Goal: Check status: Check status

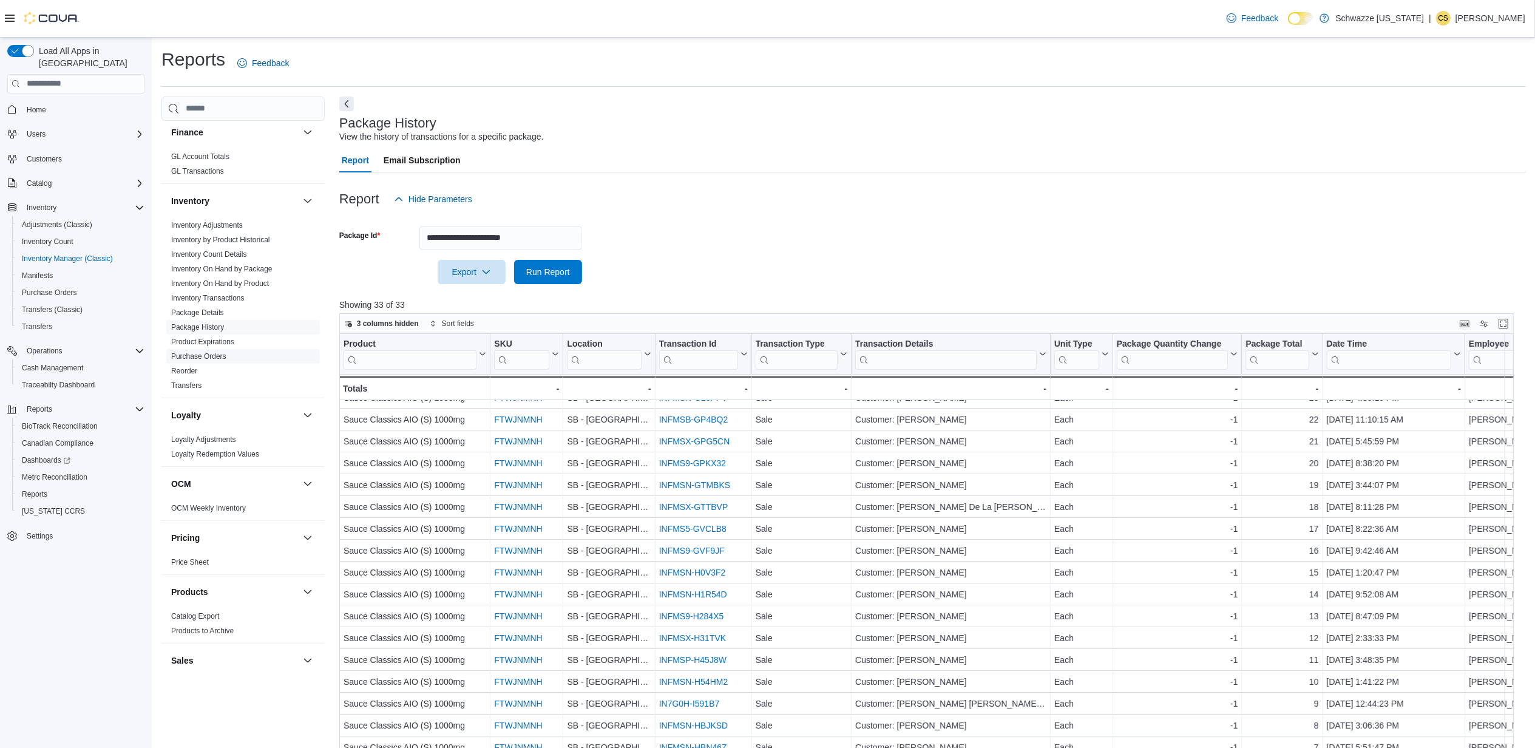
click at [205, 357] on link "Purchase Orders" at bounding box center [198, 356] width 55 height 8
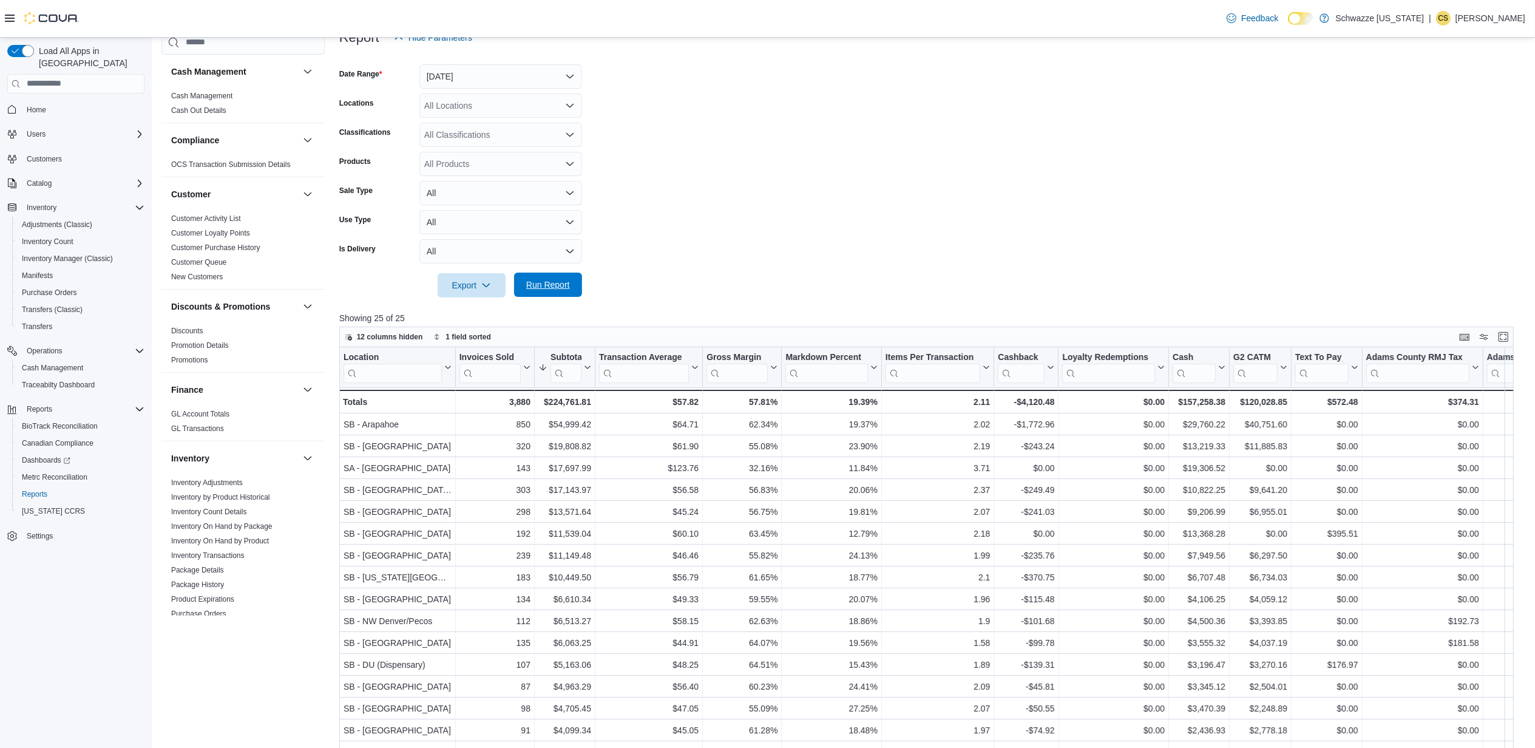
scroll to position [485, 0]
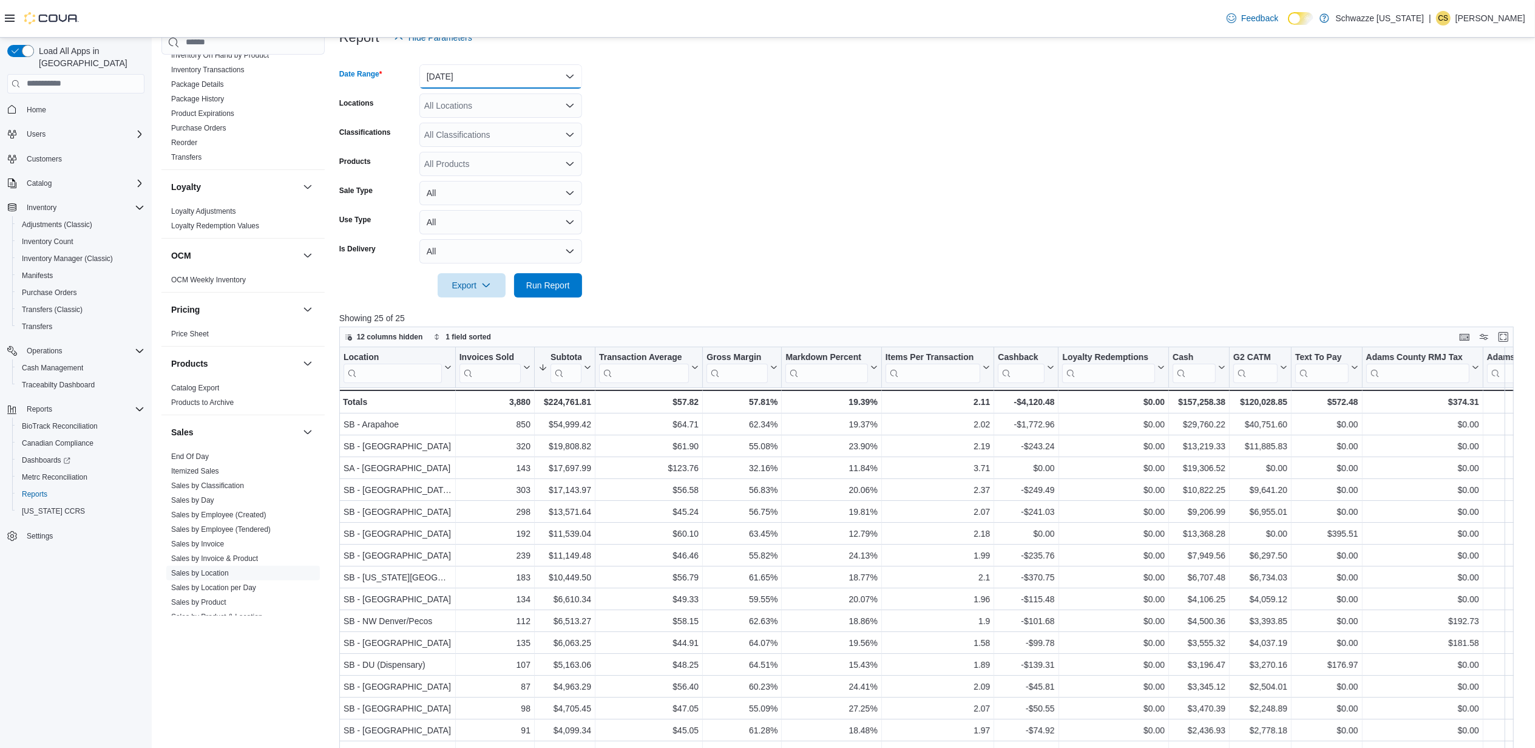
click at [475, 73] on button "[DATE]" at bounding box center [500, 76] width 163 height 24
click at [468, 124] on span "[DATE]" at bounding box center [508, 125] width 138 height 15
click at [562, 282] on span "Run Report" at bounding box center [548, 285] width 44 height 12
